Goal: Task Accomplishment & Management: Complete application form

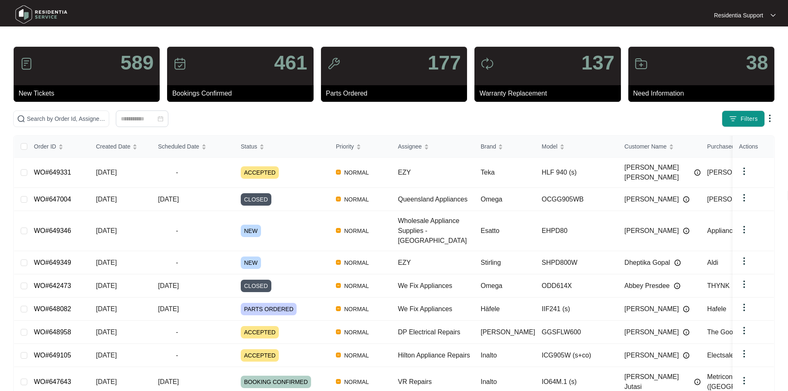
click at [756, 17] on p "Residentia Support" at bounding box center [738, 15] width 49 height 8
click at [747, 31] on p "Settings" at bounding box center [751, 30] width 35 height 8
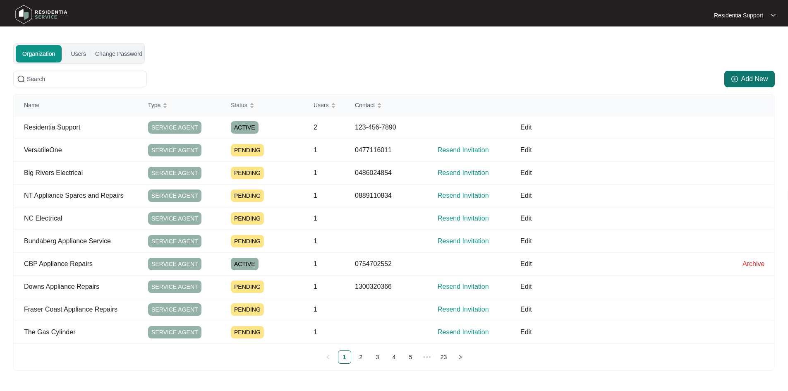
click at [752, 85] on button "Add New" at bounding box center [749, 79] width 50 height 17
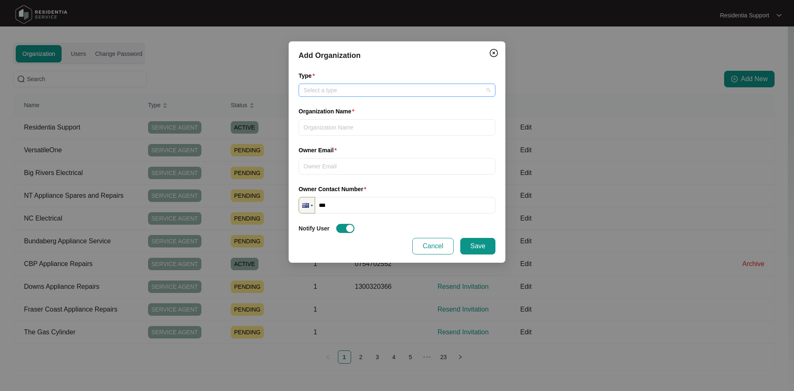
click at [409, 93] on input "Type" at bounding box center [397, 90] width 187 height 12
click at [386, 108] on div "Service Agent" at bounding box center [397, 106] width 184 height 9
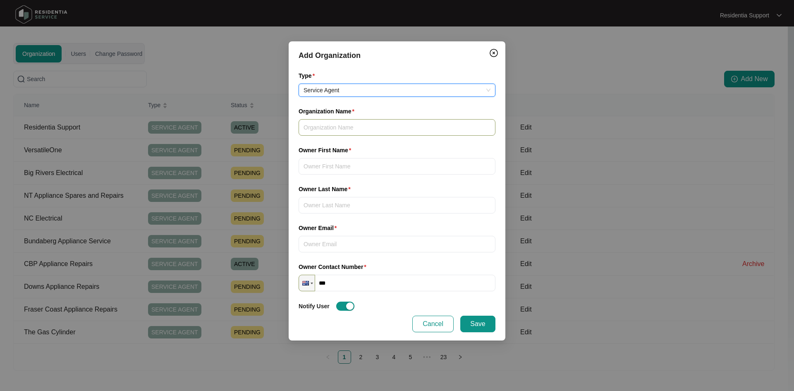
click at [361, 126] on input "Organization Name" at bounding box center [397, 127] width 197 height 17
click at [339, 126] on input "Esteemed" at bounding box center [397, 127] width 197 height 17
paste input "Electrics"
type input "Esteemed Electrics"
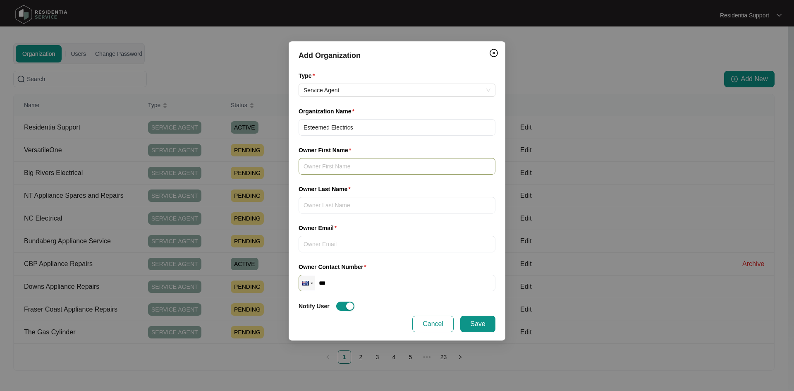
click at [388, 165] on input "Owner First Name" at bounding box center [397, 166] width 197 height 17
type input "[PERSON_NAME]"
click at [347, 211] on input "Owner Last Name" at bounding box center [397, 205] width 197 height 17
type input "[PERSON_NAME]"
click at [349, 241] on input "Owner Email" at bounding box center [397, 244] width 197 height 17
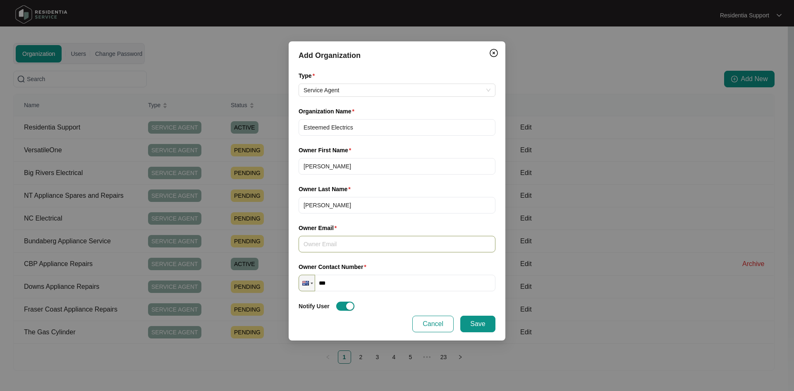
paste input "[EMAIL_ADDRESS][DOMAIN_NAME]"
type input "[EMAIL_ADDRESS][DOMAIN_NAME]"
click at [363, 284] on input "***" at bounding box center [397, 283] width 197 height 17
paste input "**********"
type input "**********"
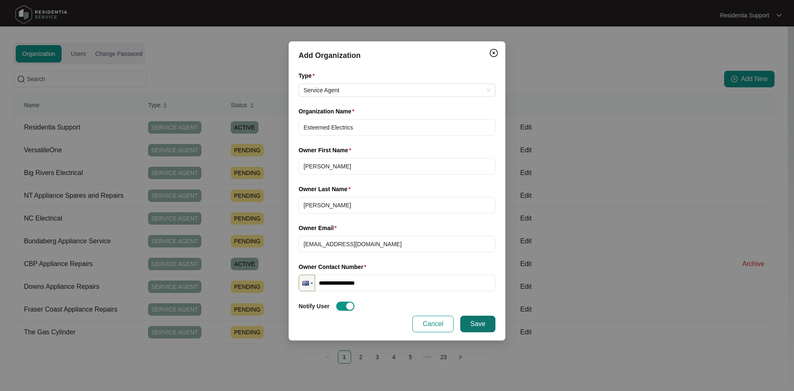
click at [484, 322] on span "Save" at bounding box center [477, 324] width 15 height 10
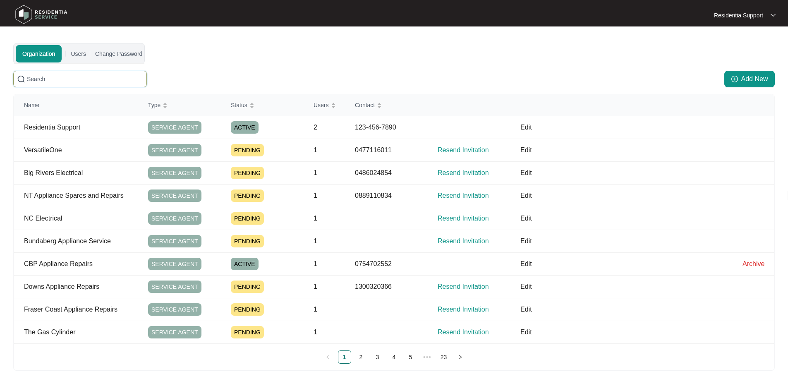
click at [141, 79] on input "text" at bounding box center [85, 78] width 116 height 9
paste input "261890387"
type input "261890387"
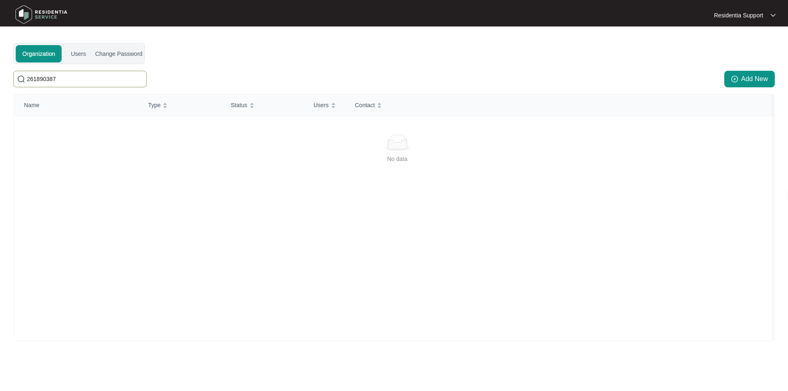
drag, startPoint x: 141, startPoint y: 79, endPoint x: -27, endPoint y: 71, distance: 167.7
click at [0, 71] on html "Residentia Support Residentia... Organization Users Change Password [SECURITY_D…" at bounding box center [394, 197] width 788 height 395
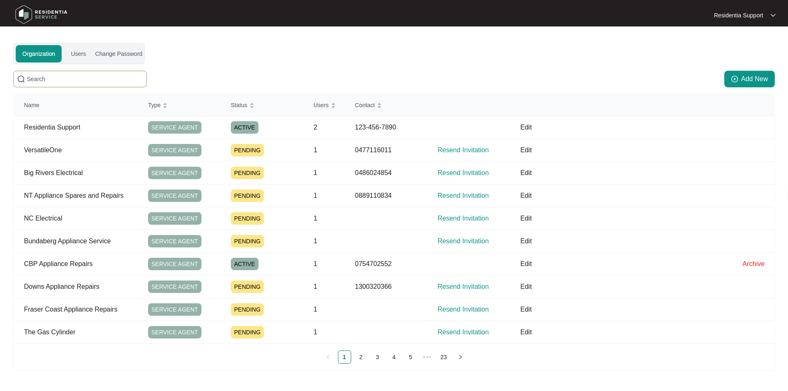
click at [102, 75] on input "text" at bounding box center [85, 78] width 116 height 9
paste input "ESteemed Electrics"
type input "ESteemed Electrics"
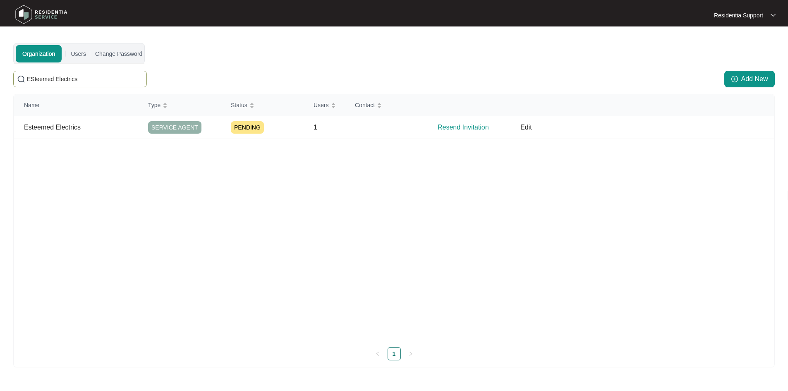
click at [440, 145] on div "Name Type Status Users Contact Esteemed Electrics SERVICE AGENT PENDING 1 Resen…" at bounding box center [394, 217] width 760 height 246
click at [456, 126] on p "Resend Invitation" at bounding box center [474, 127] width 73 height 10
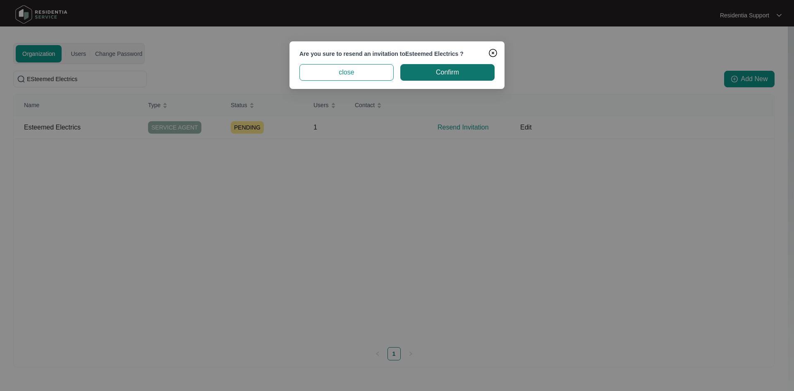
click at [446, 74] on span "Confirm" at bounding box center [447, 72] width 23 height 10
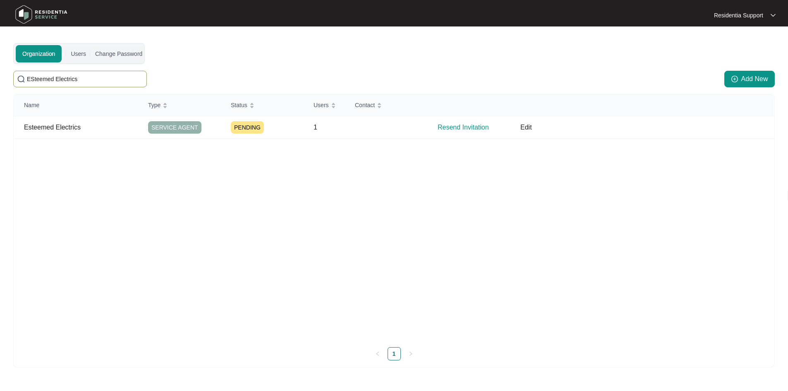
drag, startPoint x: 77, startPoint y: 83, endPoint x: -59, endPoint y: 59, distance: 138.2
click at [0, 59] on html "Residentia Support Residentia... Organization Users Change Password [SECURITY_D…" at bounding box center [394, 211] width 788 height 422
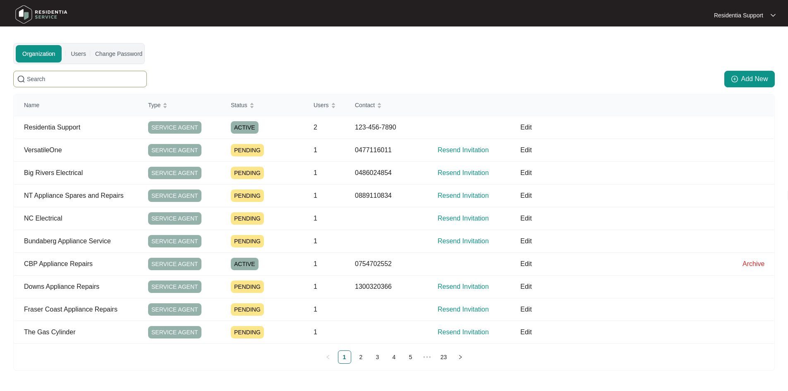
paste input "ESteemed Electrics"
type input "ESteemed Electrics"
